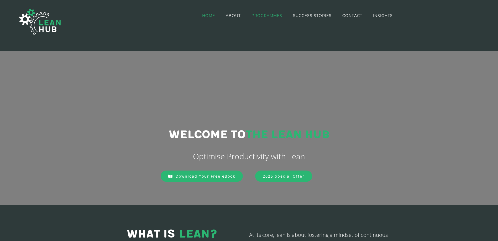
click at [260, 15] on span "PROGRAMMES" at bounding box center [266, 16] width 31 height 4
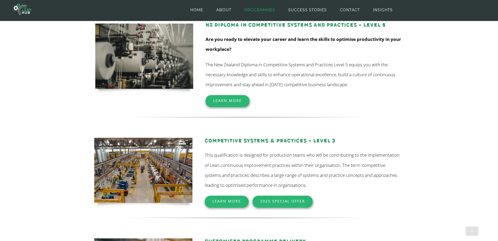
scroll to position [84, 0]
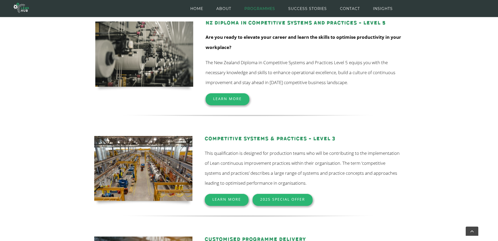
click at [279, 201] on span "2025 special offer" at bounding box center [282, 199] width 45 height 5
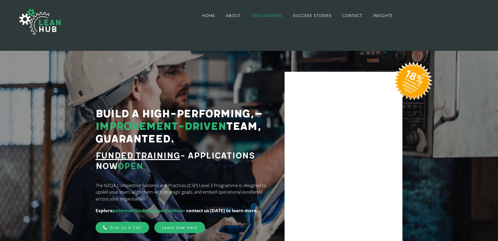
click at [265, 14] on span "PROGRAMMES" at bounding box center [266, 16] width 31 height 4
